Goal: Browse casually

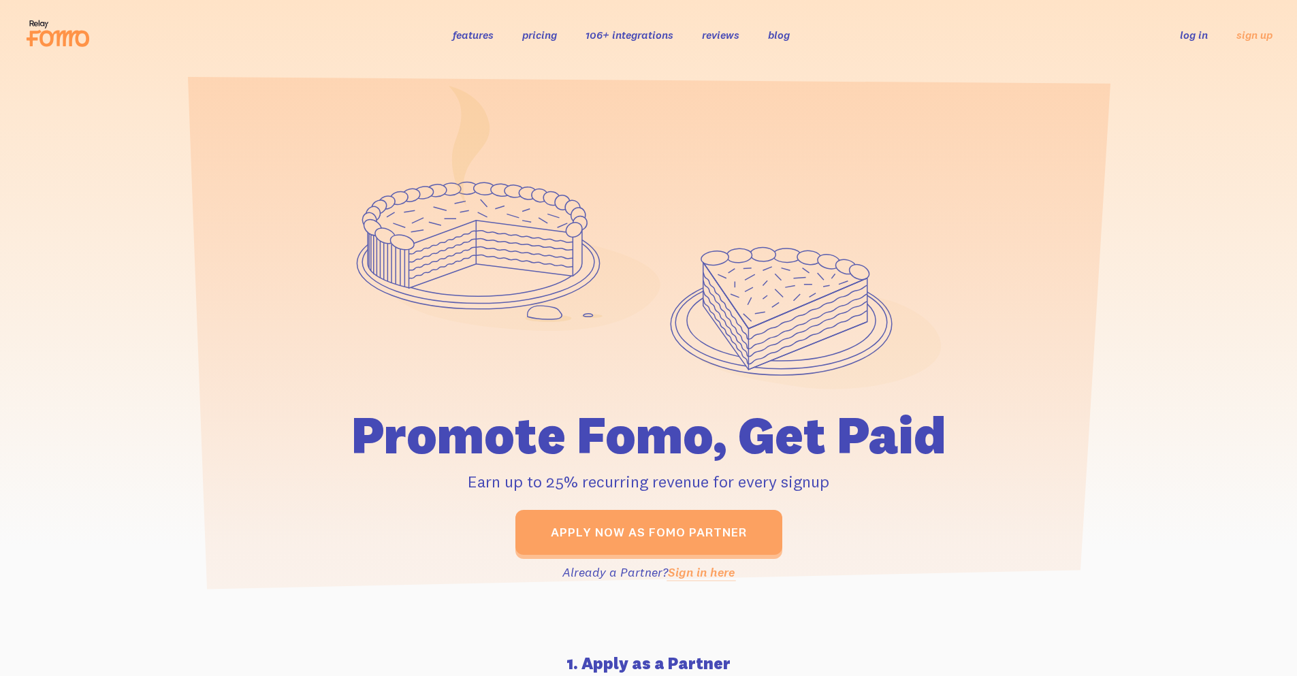
click at [56, 29] on icon at bounding box center [58, 33] width 67 height 34
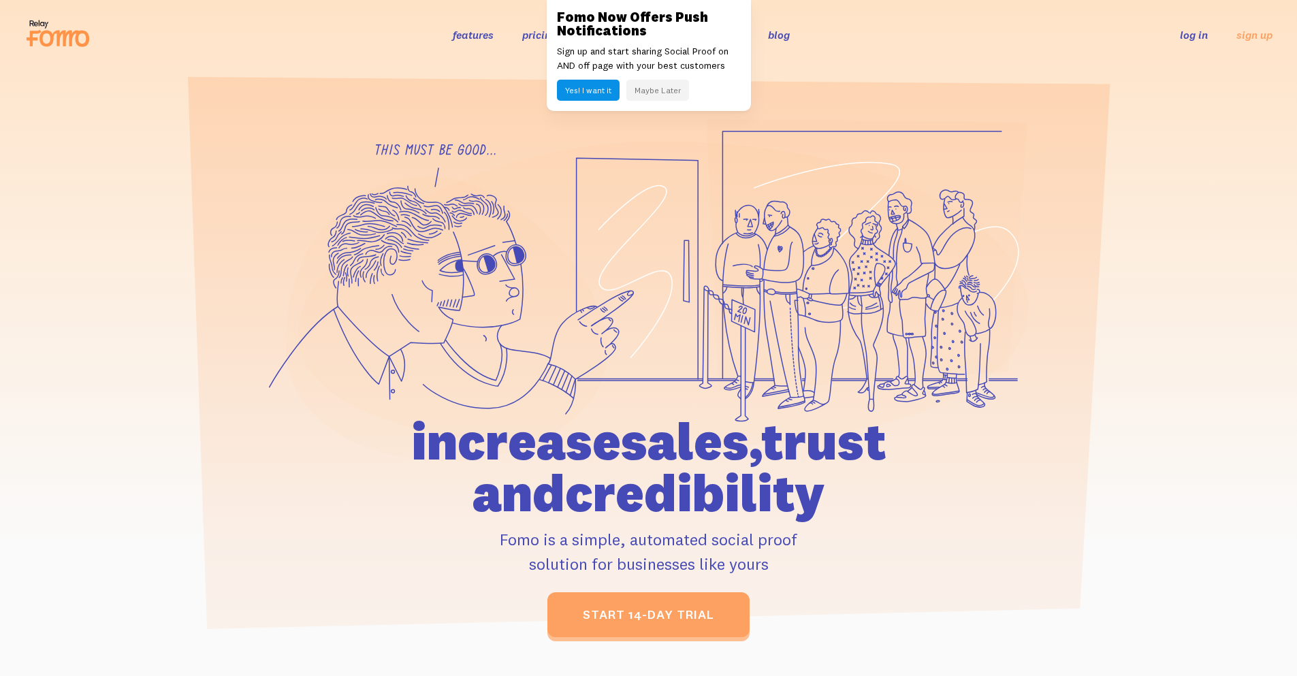
click at [799, 423] on h1 "increase sales, trust and credibility" at bounding box center [648, 466] width 630 height 103
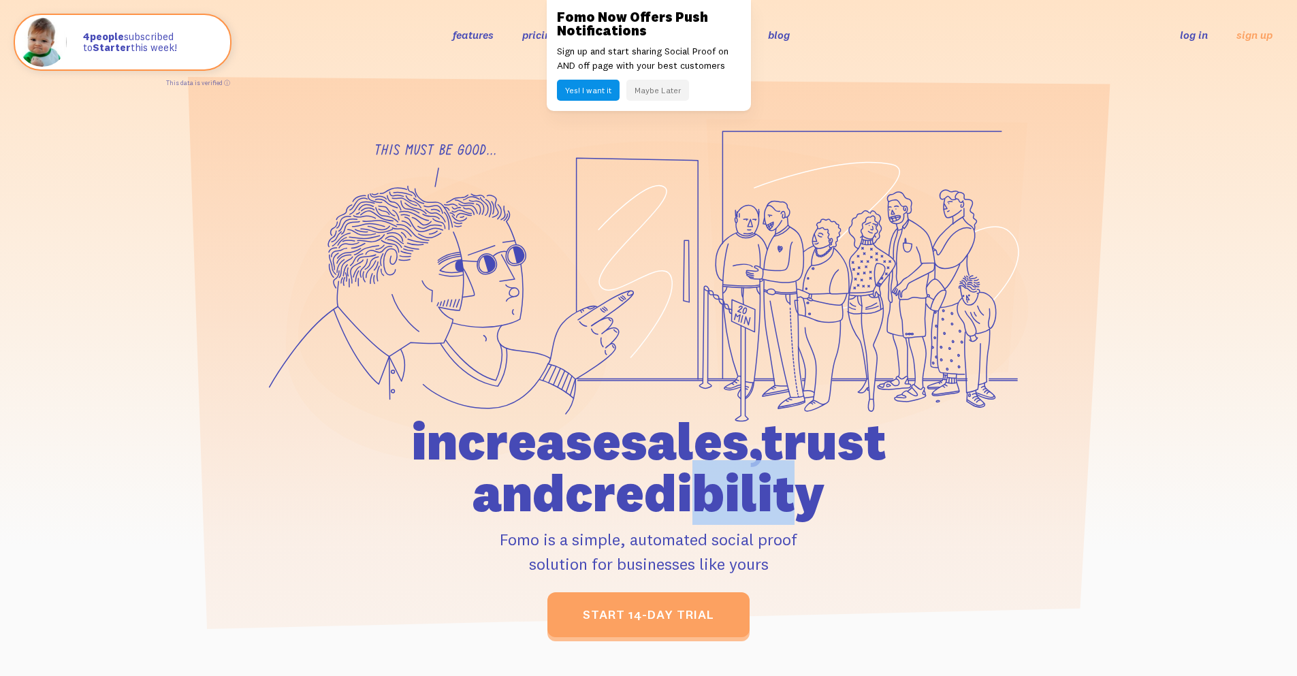
drag, startPoint x: 724, startPoint y: 495, endPoint x: 628, endPoint y: 505, distance: 96.4
click at [628, 505] on h1 "increase sales, trust and credibility" at bounding box center [648, 466] width 630 height 103
click at [399, 264] on icon at bounding box center [446, 318] width 321 height 284
click at [319, 38] on div "features pricing 106+ integrations reviews blog log in sign up log in sign up" at bounding box center [649, 34] width 1248 height 37
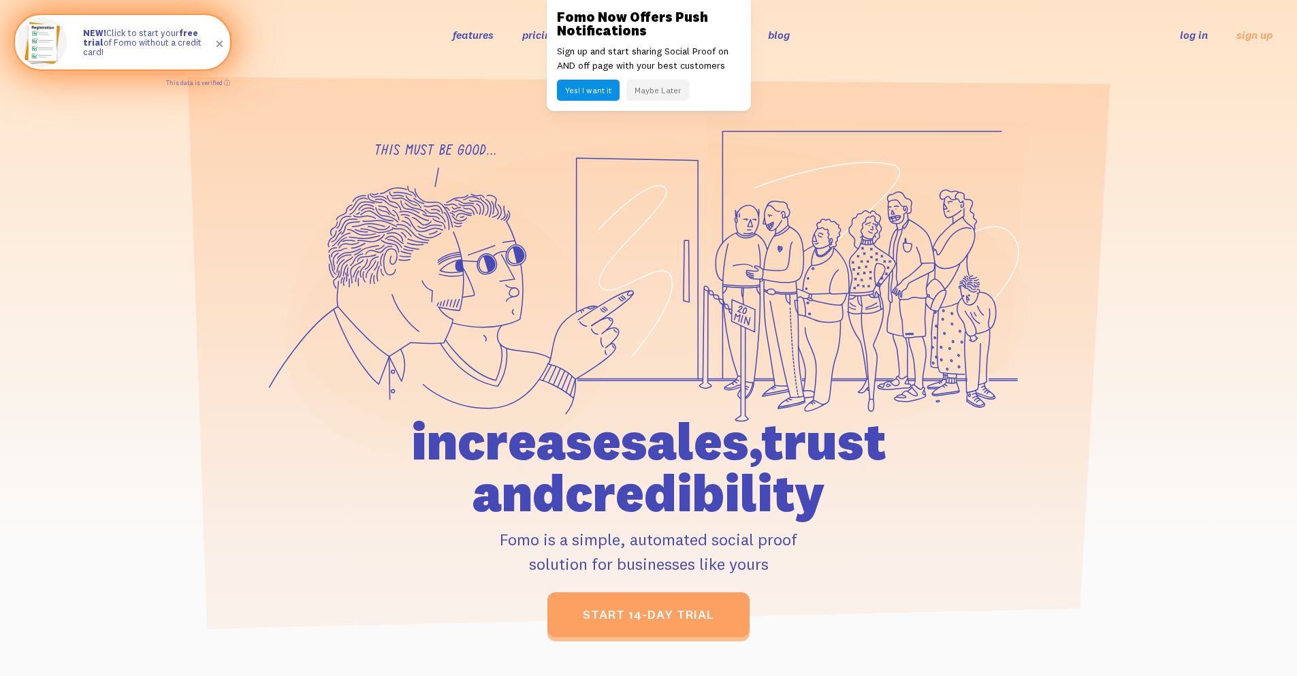
click at [221, 46] on span at bounding box center [219, 44] width 23 height 23
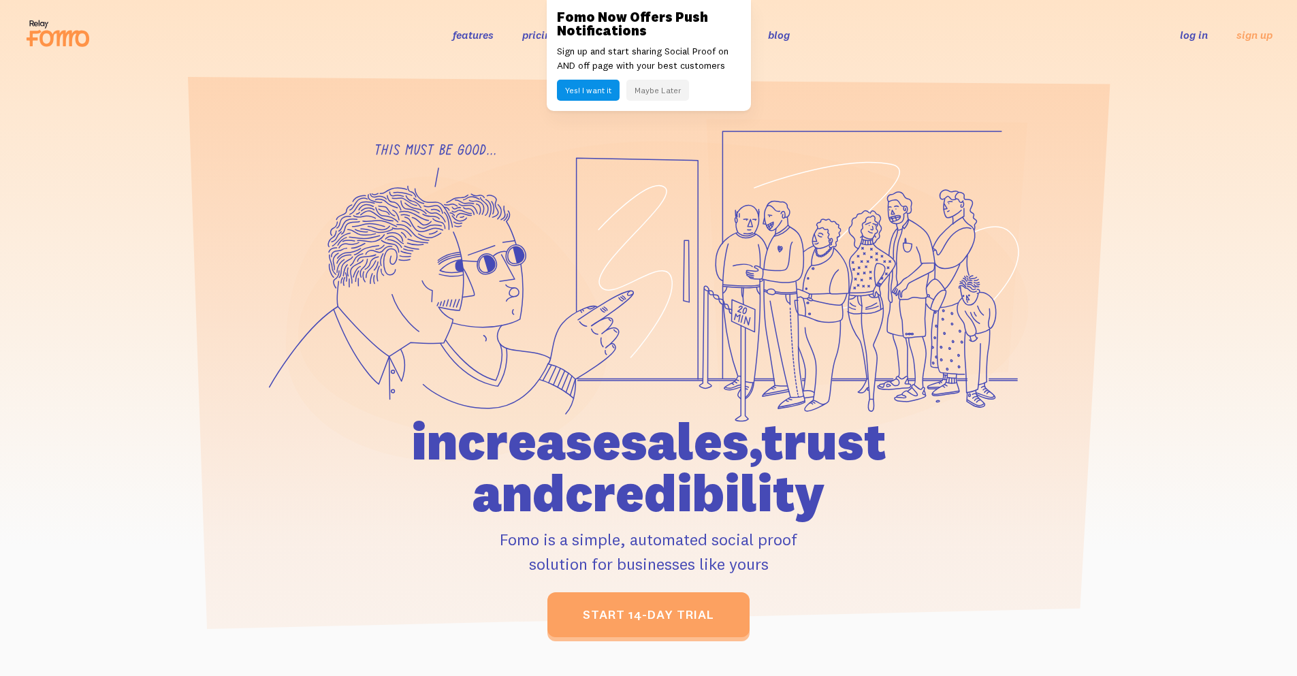
click at [63, 44] on icon at bounding box center [64, 39] width 50 height 16
